Goal: Task Accomplishment & Management: Complete application form

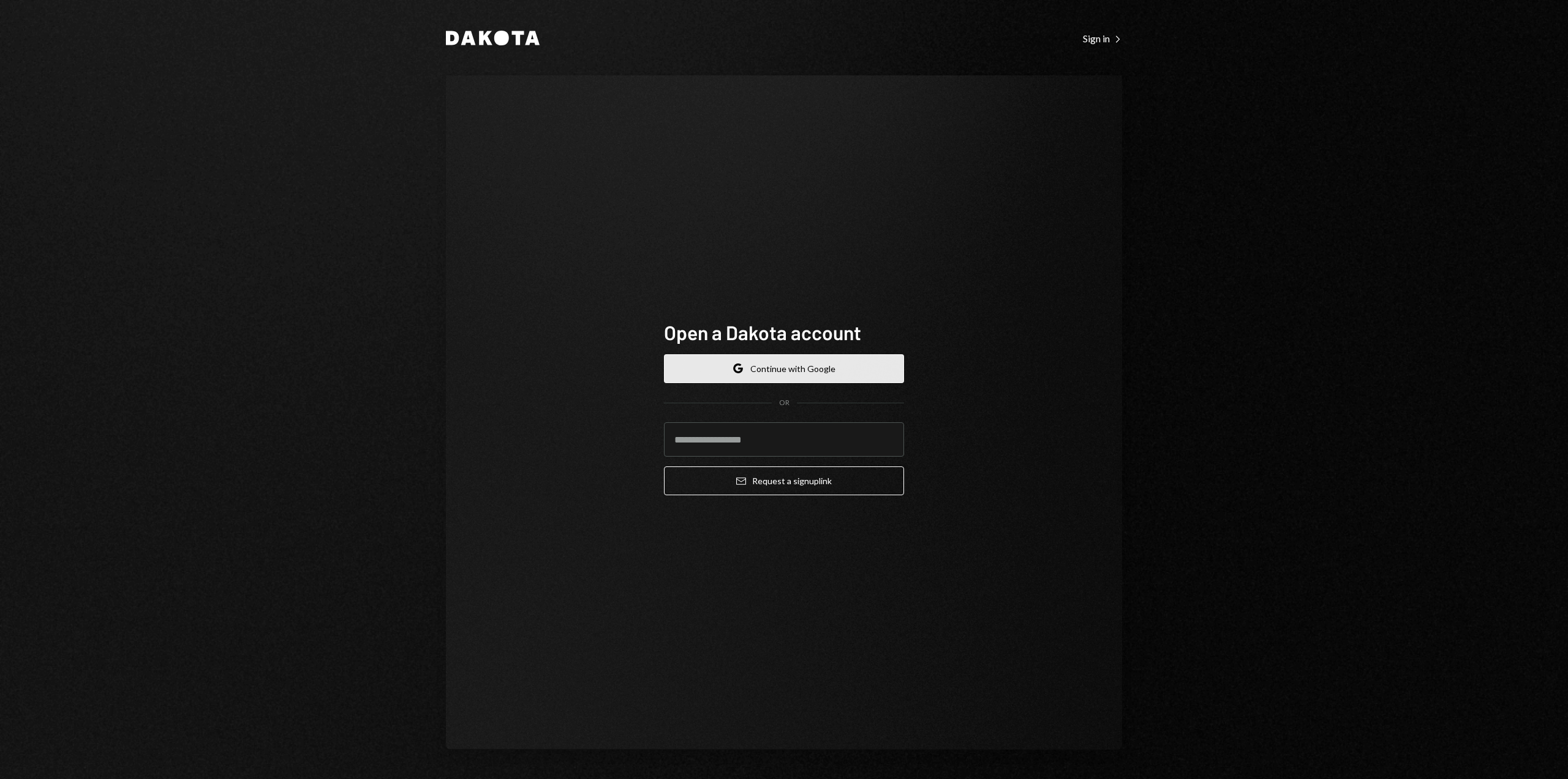
click at [802, 359] on button "Google Continue with Google" at bounding box center [784, 369] width 240 height 29
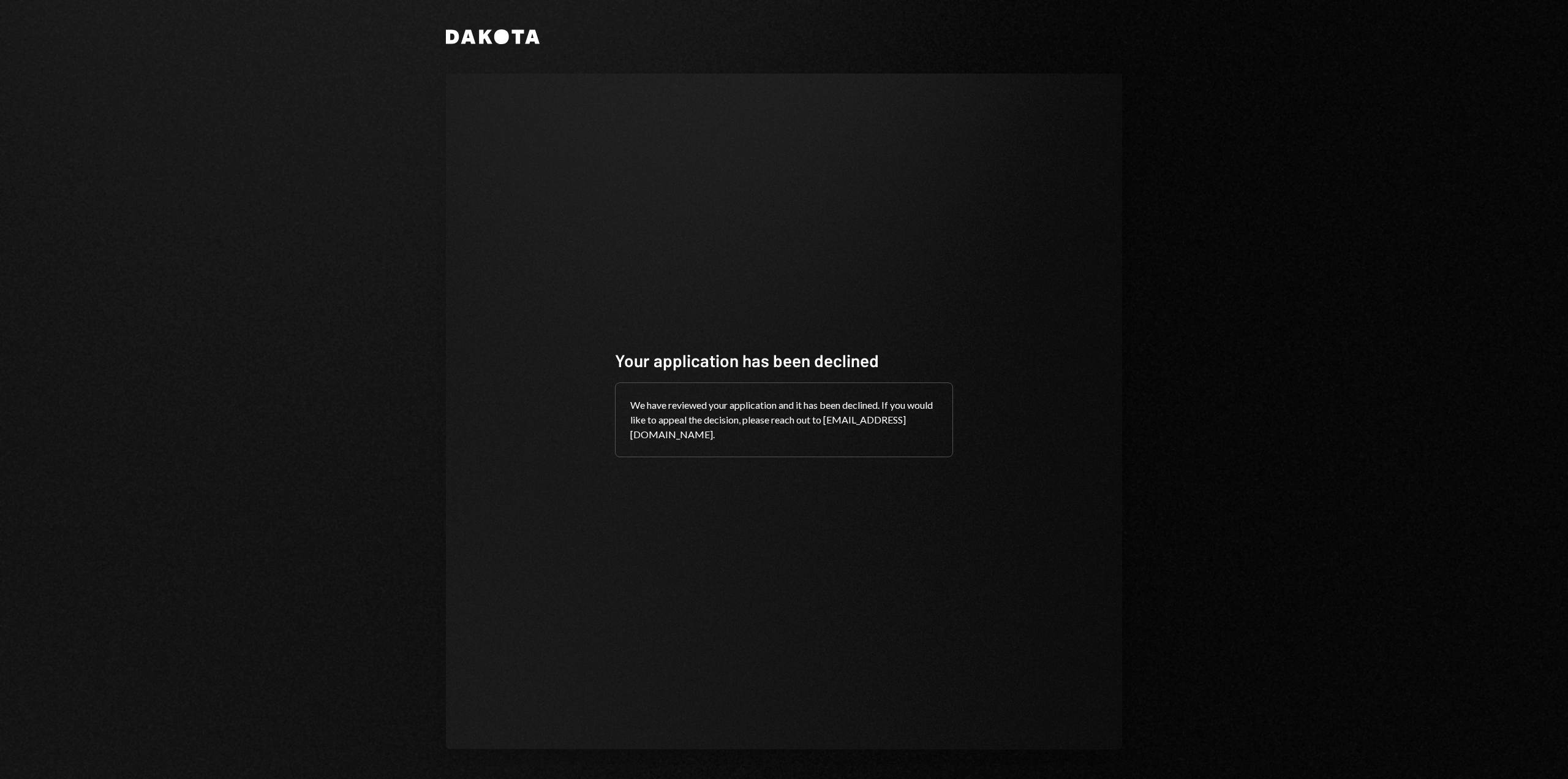
click at [728, 371] on div "Your application has been declined" at bounding box center [784, 360] width 339 height 24
